Goal: Submit feedback/report problem

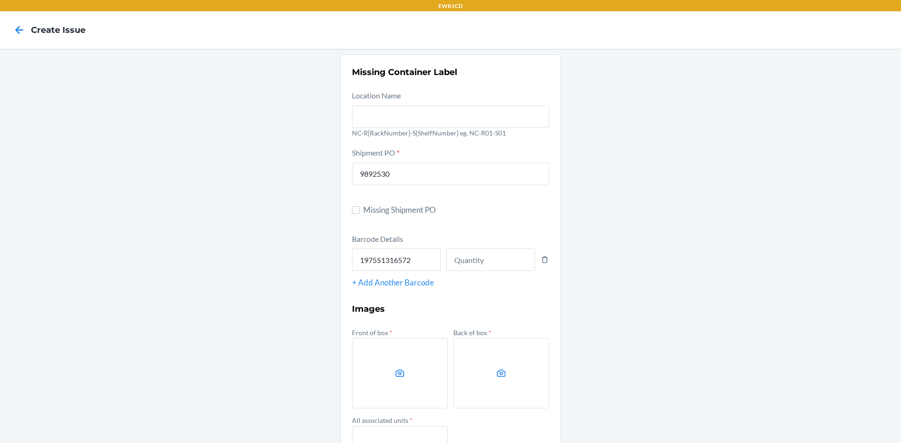
type input "197551316572"
click at [489, 251] on input "number" at bounding box center [490, 260] width 89 height 23
type input "132"
click at [417, 371] on label at bounding box center [400, 373] width 96 height 70
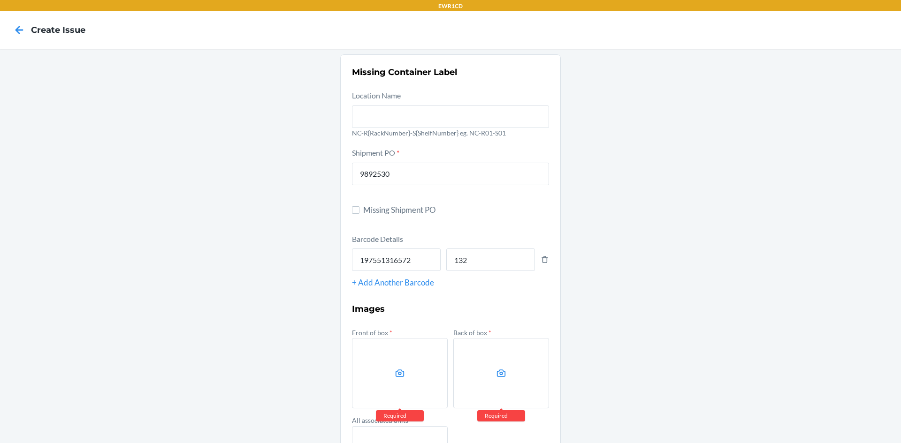
click at [0, 0] on input "file" at bounding box center [0, 0] width 0 height 0
click at [406, 361] on label at bounding box center [400, 373] width 96 height 70
click at [0, 0] on input "file" at bounding box center [0, 0] width 0 height 0
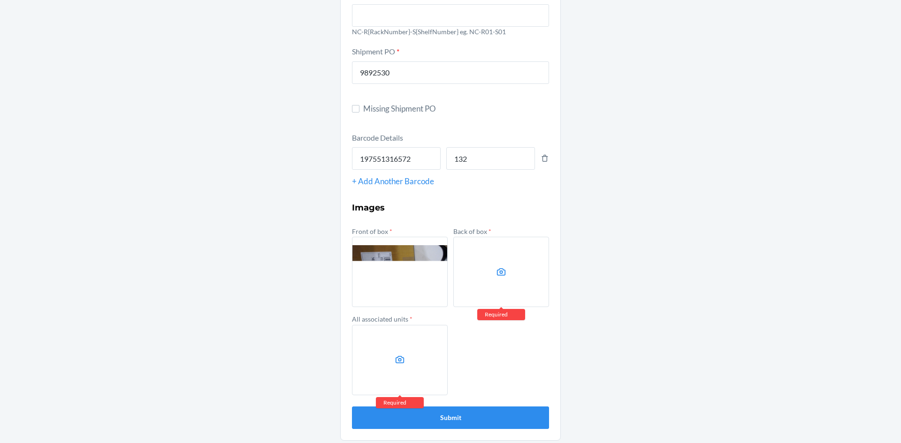
scroll to position [105, 0]
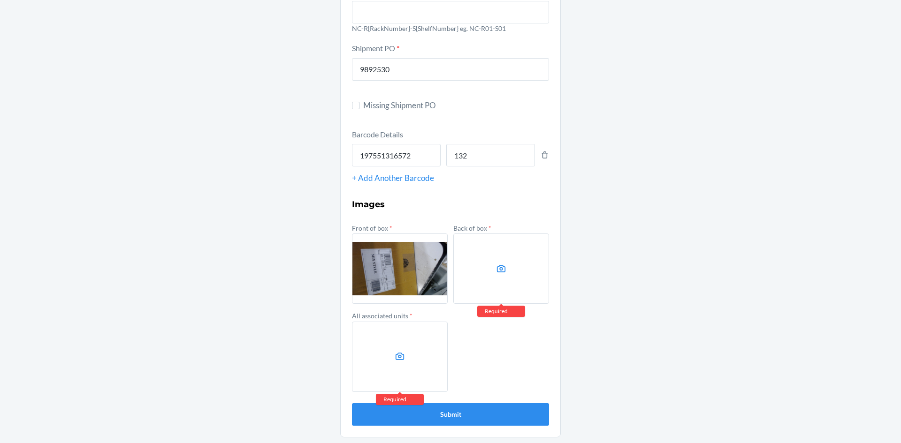
click at [473, 282] on label at bounding box center [501, 269] width 96 height 70
click at [0, 0] on input "file" at bounding box center [0, 0] width 0 height 0
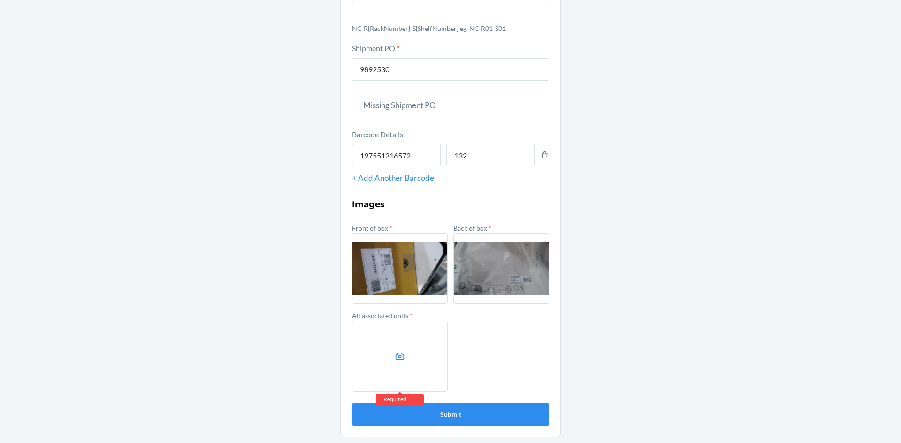
click at [372, 372] on label at bounding box center [400, 357] width 96 height 70
click at [0, 0] on input "file" at bounding box center [0, 0] width 0 height 0
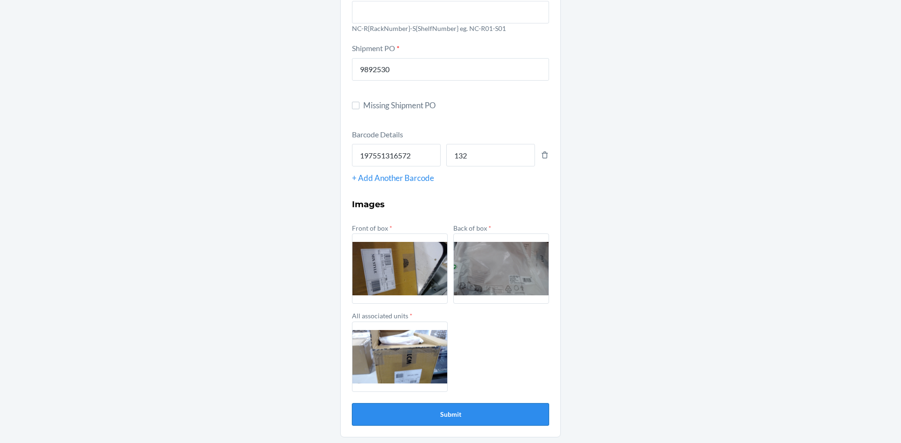
click at [419, 411] on button "Submit" at bounding box center [450, 414] width 197 height 23
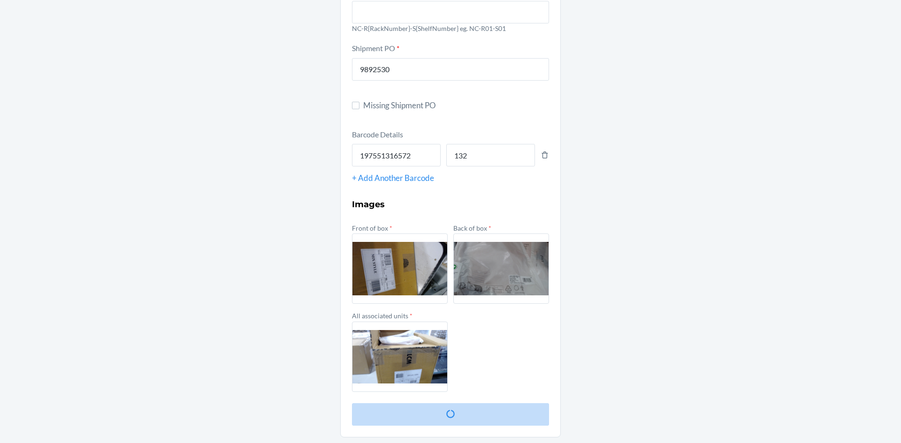
scroll to position [0, 0]
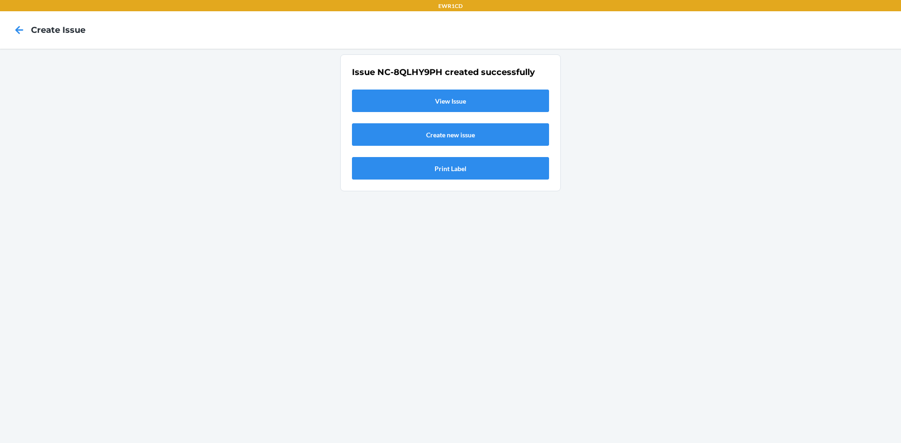
click at [474, 109] on link "View Issue" at bounding box center [450, 101] width 197 height 23
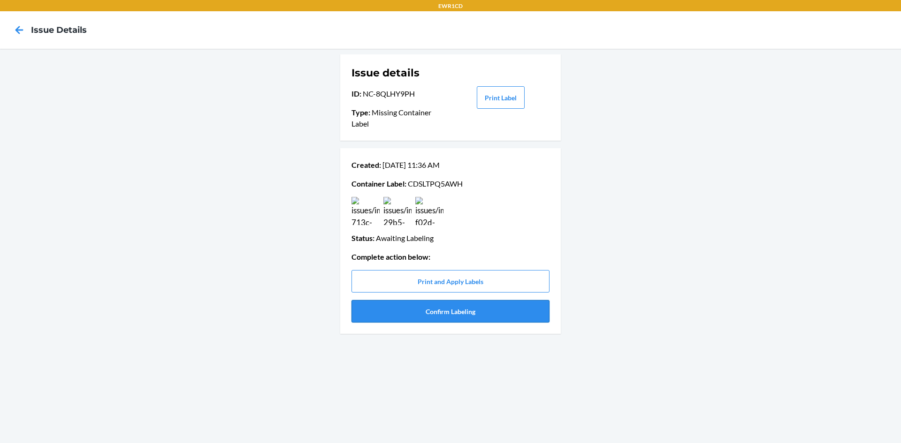
click at [452, 317] on button "Confirm Labeling" at bounding box center [450, 311] width 198 height 23
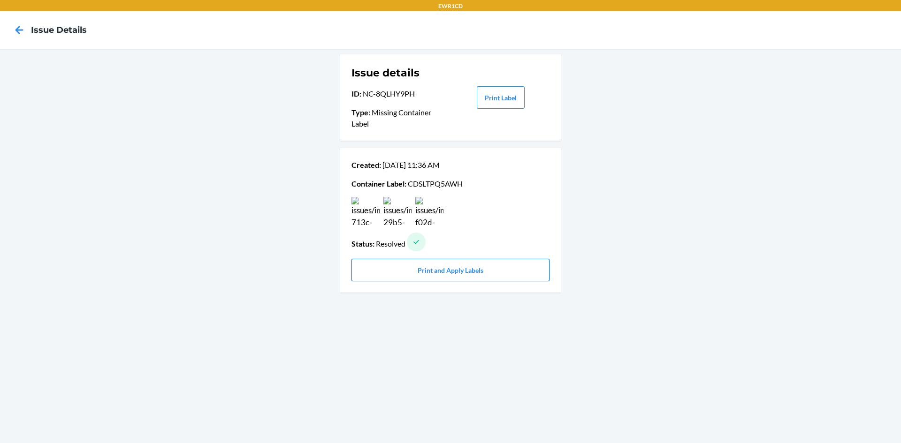
click at [453, 273] on button "Print and Apply Labels" at bounding box center [450, 270] width 198 height 23
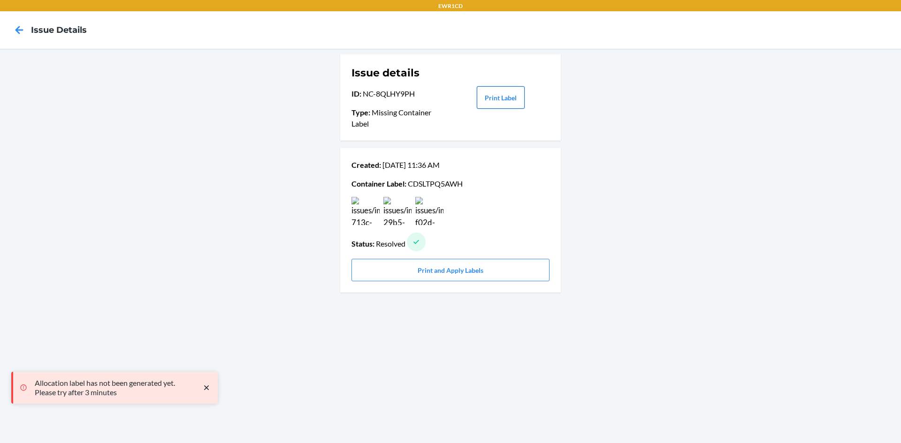
click at [497, 93] on button "Print Label" at bounding box center [501, 97] width 48 height 23
